Goal: Task Accomplishment & Management: Manage account settings

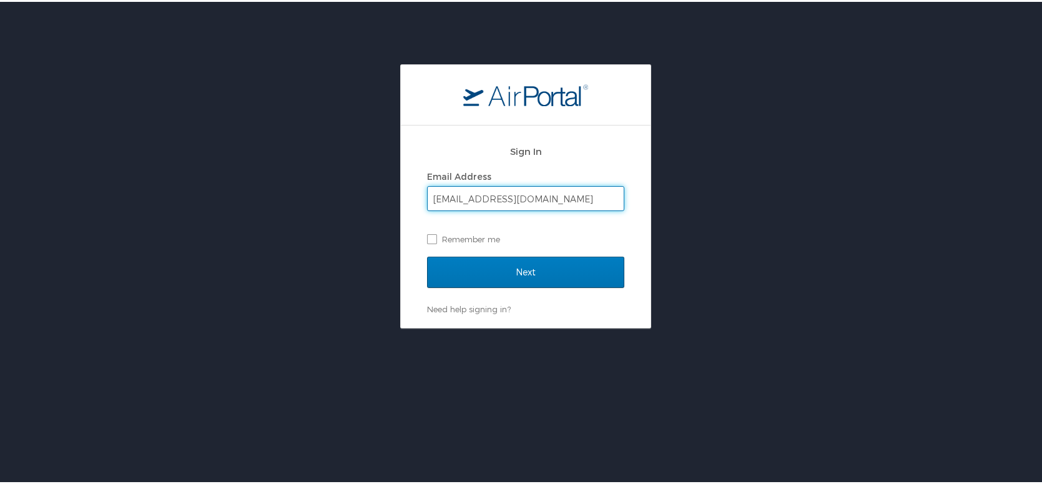
type input "nate.reddy@kodatech.com"
click at [427, 255] on input "Next" at bounding box center [525, 270] width 197 height 31
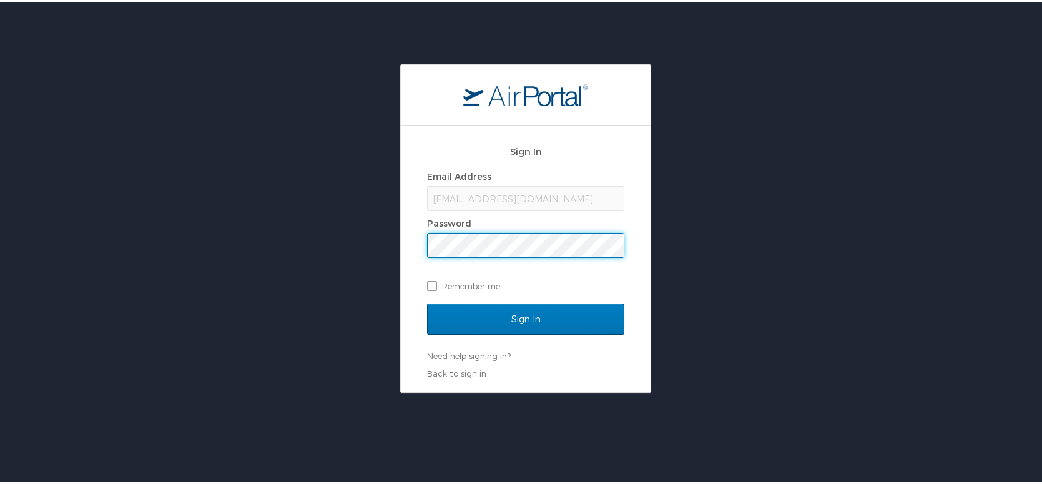
click at [427, 302] on input "Sign In" at bounding box center [525, 317] width 197 height 31
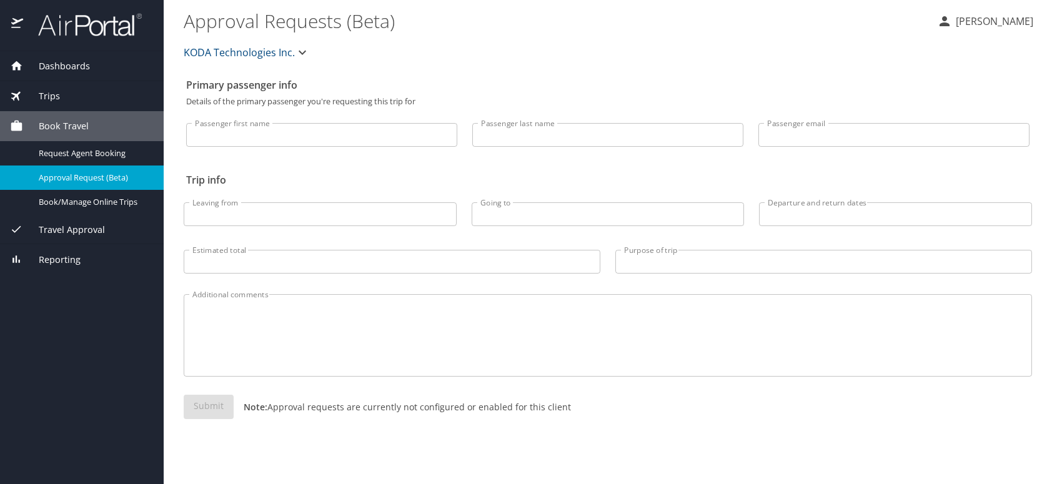
click at [102, 89] on div "Trips" at bounding box center [82, 96] width 144 height 14
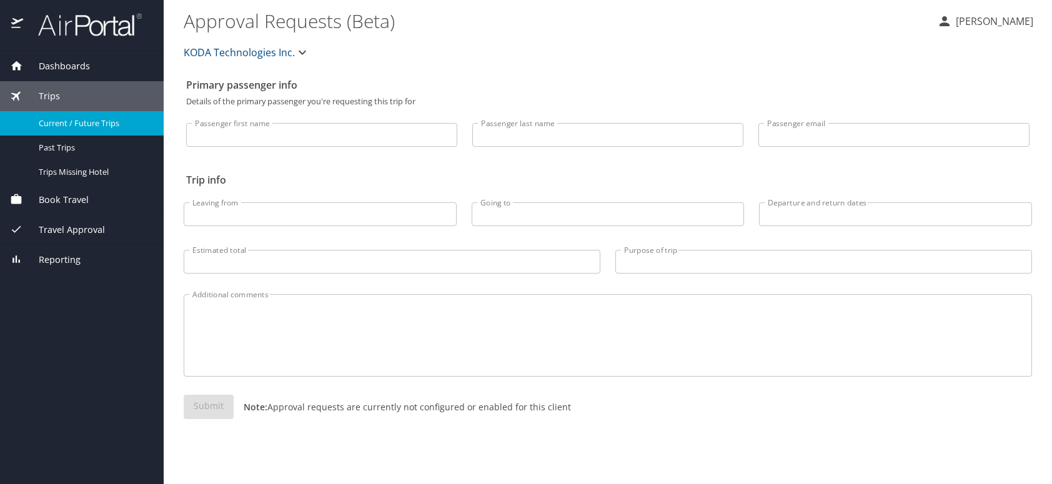
click at [92, 117] on span "Current / Future Trips" at bounding box center [94, 123] width 110 height 12
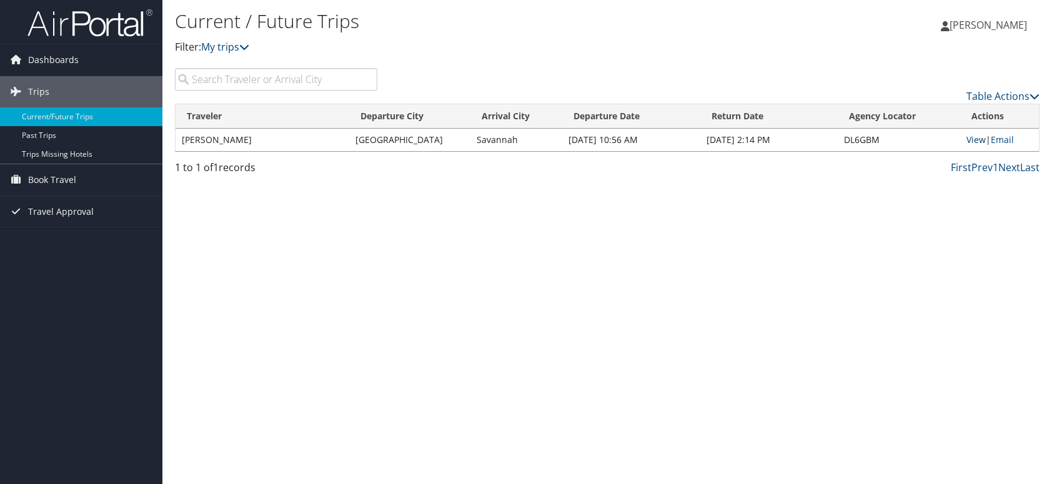
click at [974, 139] on link "View" at bounding box center [975, 140] width 19 height 12
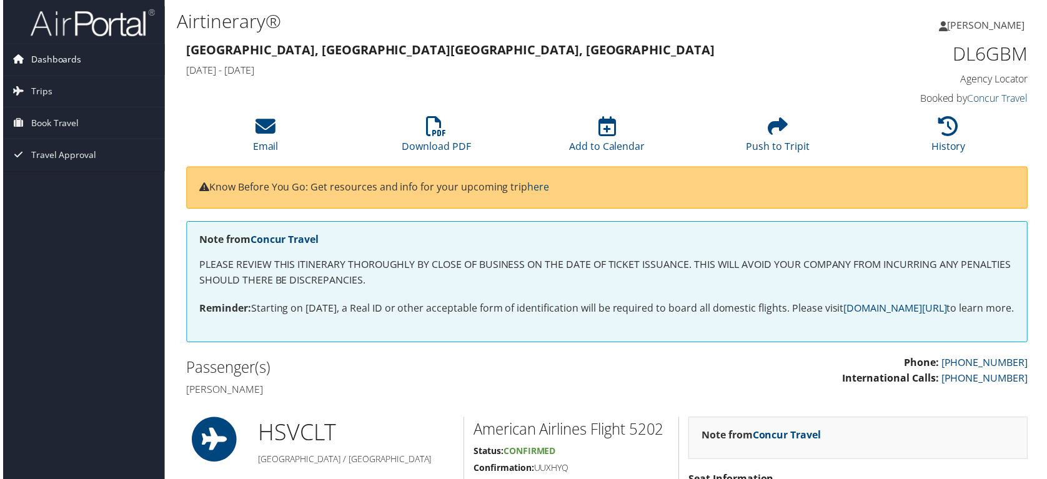
click at [52, 57] on span "Dashboards" at bounding box center [53, 59] width 51 height 31
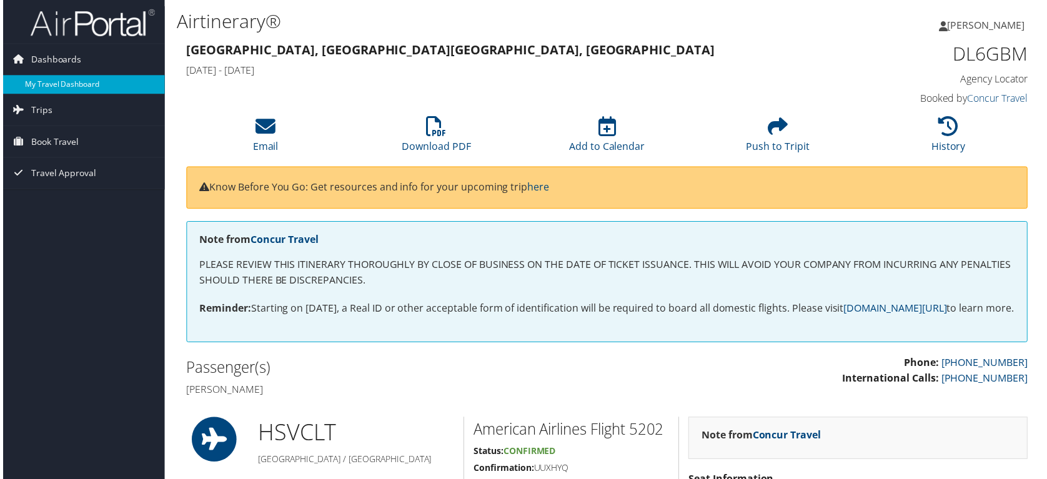
click at [46, 85] on link "My Travel Dashboard" at bounding box center [81, 85] width 162 height 19
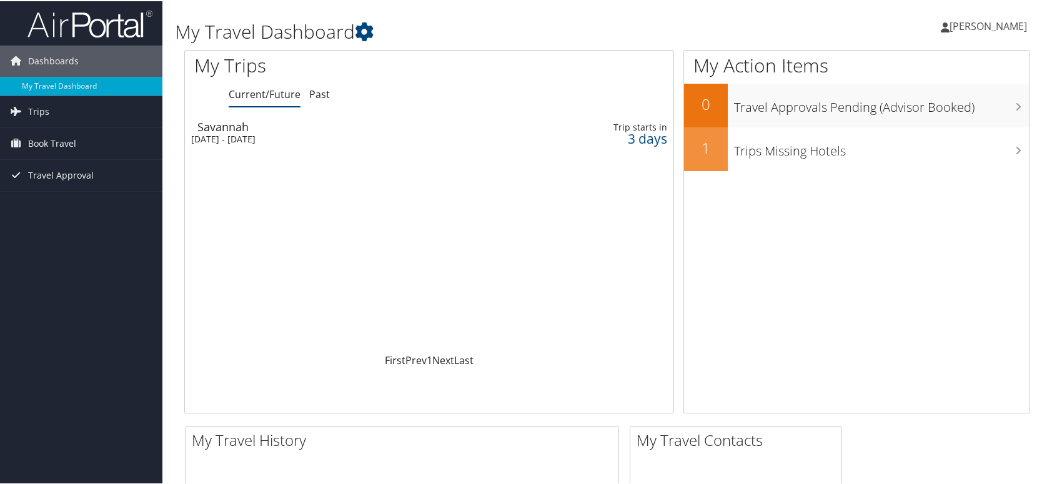
click at [226, 127] on div "Savannah" at bounding box center [348, 125] width 302 height 11
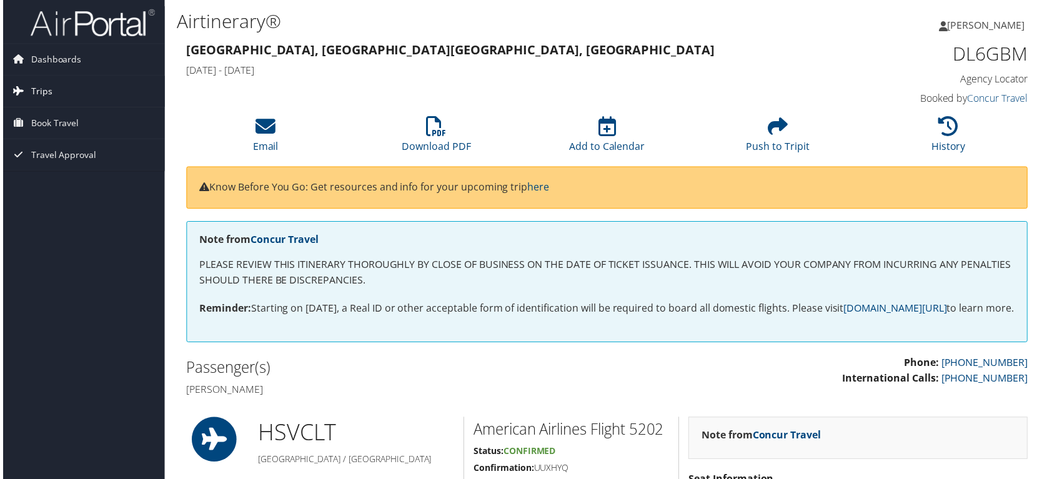
click at [54, 94] on link "Trips" at bounding box center [81, 91] width 162 height 31
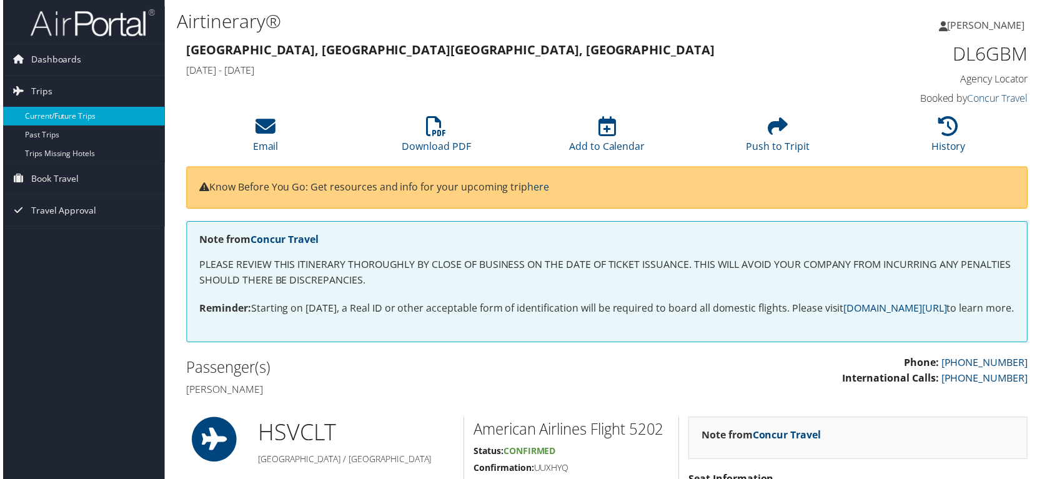
click at [72, 117] on link "Current/Future Trips" at bounding box center [81, 116] width 162 height 19
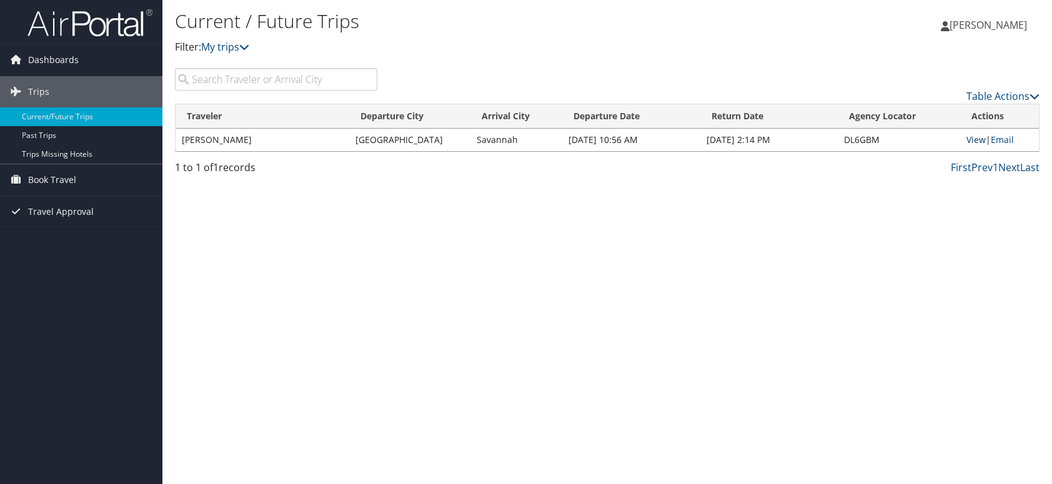
click at [973, 137] on link "View" at bounding box center [975, 140] width 19 height 12
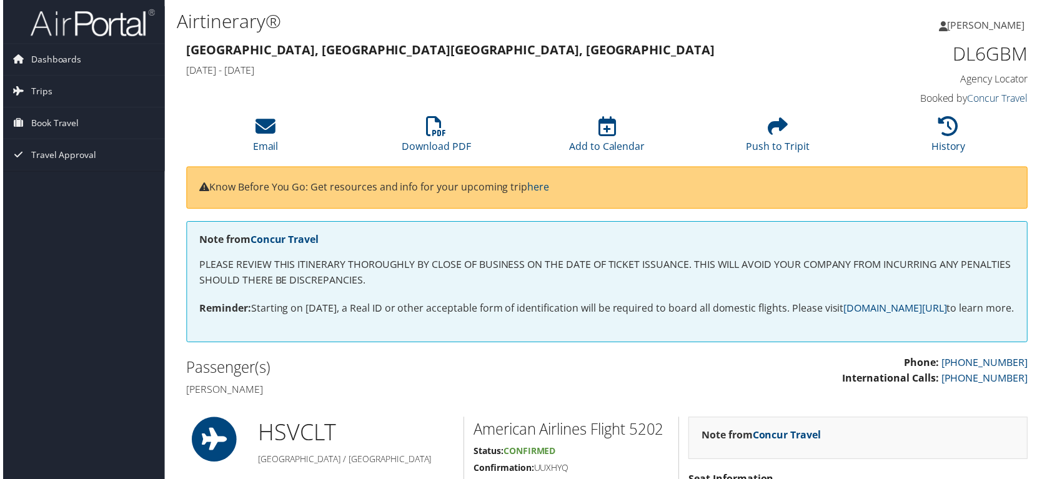
click at [982, 97] on link "Concur Travel" at bounding box center [999, 99] width 61 height 14
click at [59, 163] on span "Travel Approval" at bounding box center [61, 155] width 66 height 31
click at [82, 102] on link "Trips" at bounding box center [81, 91] width 162 height 31
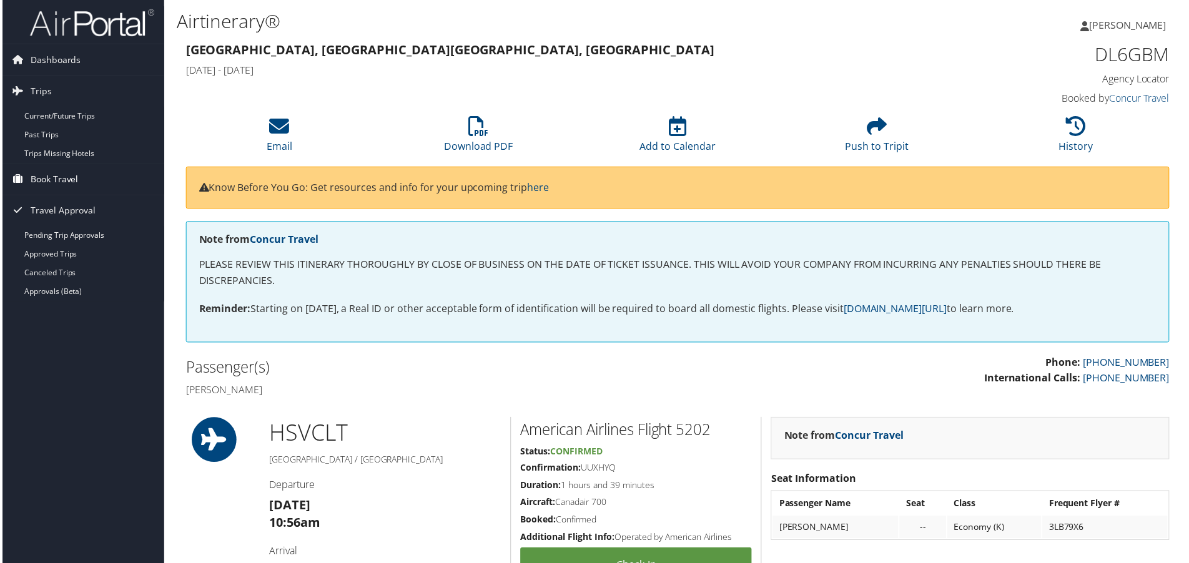
click at [39, 183] on span "Book Travel" at bounding box center [52, 179] width 48 height 31
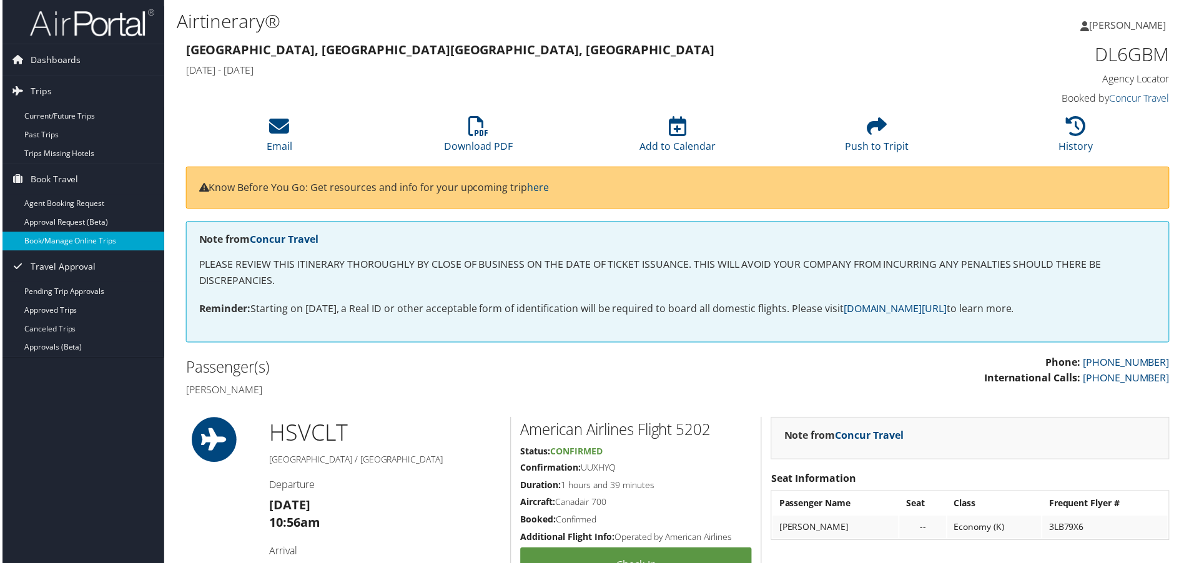
click at [54, 248] on link "Book/Manage Online Trips" at bounding box center [81, 242] width 162 height 19
